Goal: Navigation & Orientation: Find specific page/section

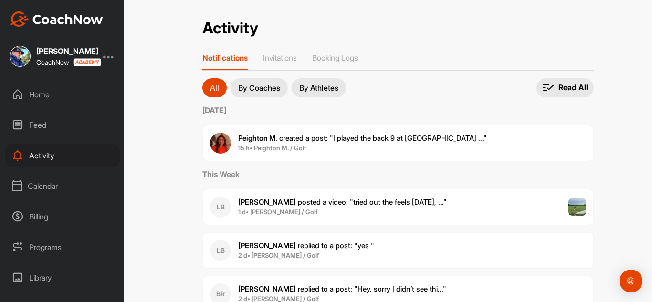
click at [41, 127] on div "Feed" at bounding box center [62, 125] width 115 height 24
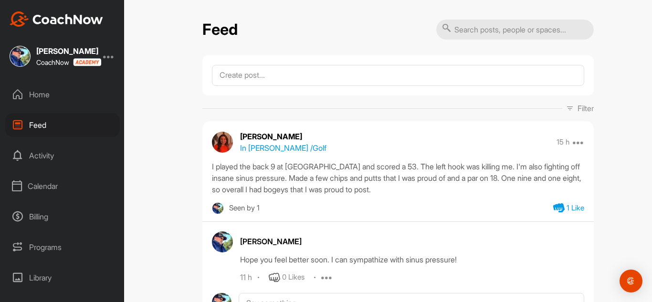
click at [36, 91] on div "Home" at bounding box center [62, 95] width 115 height 24
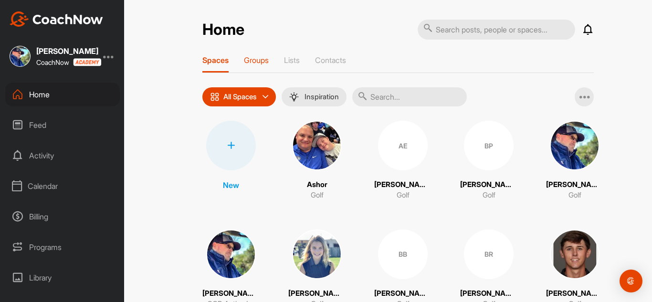
click at [252, 60] on p "Groups" at bounding box center [256, 60] width 25 height 10
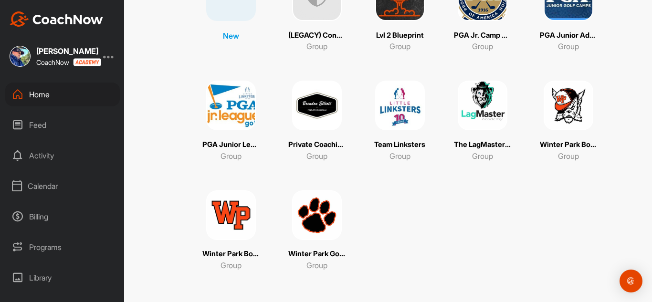
scroll to position [152, 0]
click at [228, 214] on img at bounding box center [231, 215] width 50 height 50
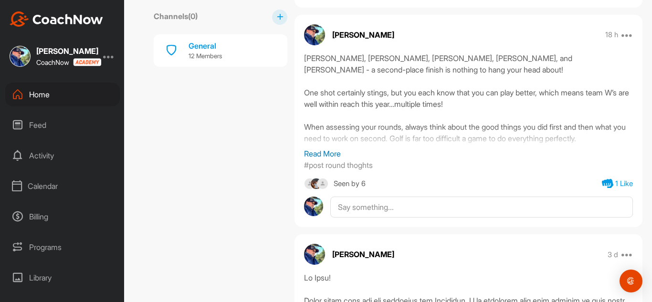
scroll to position [525, 0]
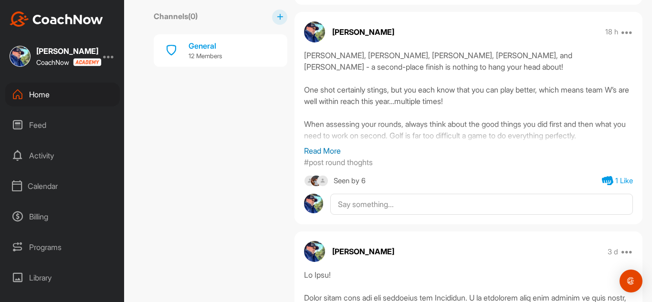
click at [364, 181] on div "Seen by 6" at bounding box center [350, 181] width 32 height 12
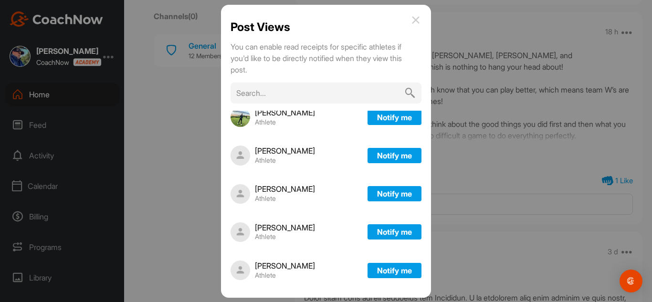
scroll to position [278, 0]
click at [422, 15] on img at bounding box center [415, 19] width 11 height 11
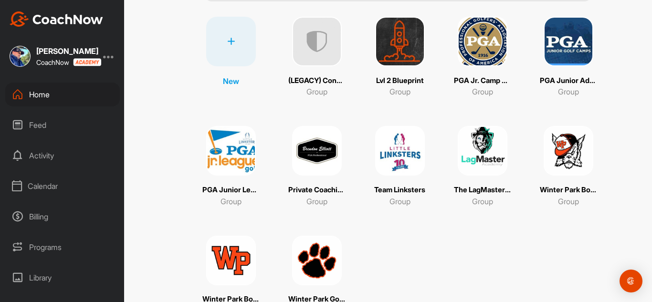
scroll to position [143, 0]
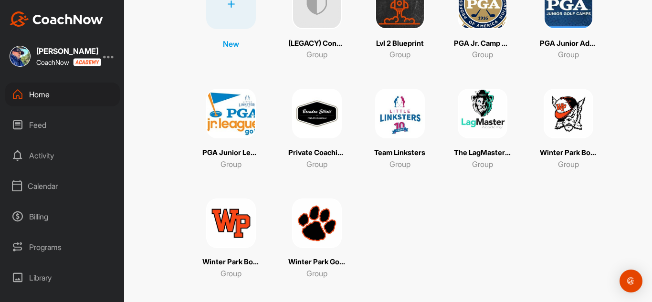
click at [574, 106] on img at bounding box center [569, 114] width 50 height 50
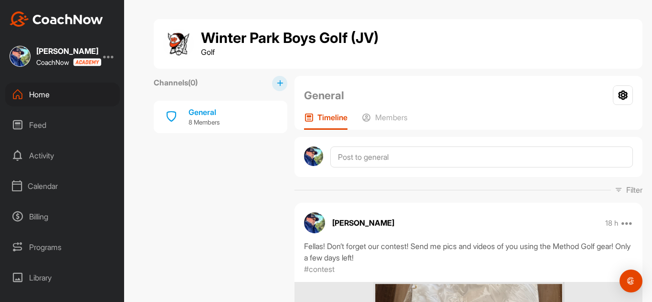
click at [28, 119] on div "Feed" at bounding box center [62, 125] width 115 height 24
